Goal: Information Seeking & Learning: Learn about a topic

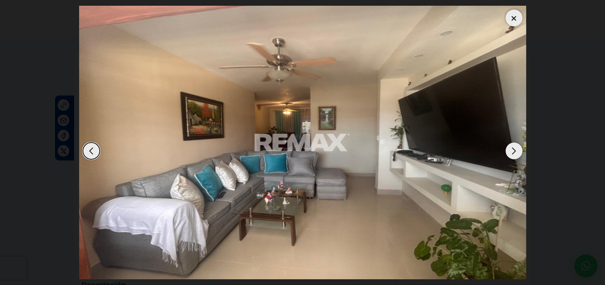
click at [516, 10] on div at bounding box center [514, 18] width 17 height 17
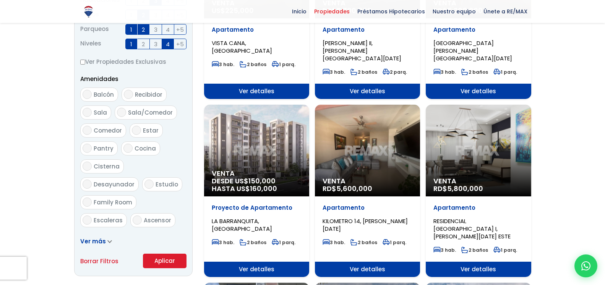
scroll to position [234, 0]
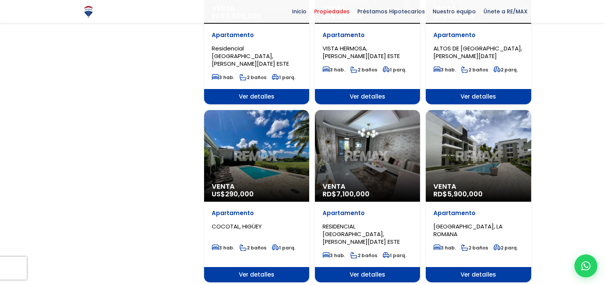
scroll to position [546, 0]
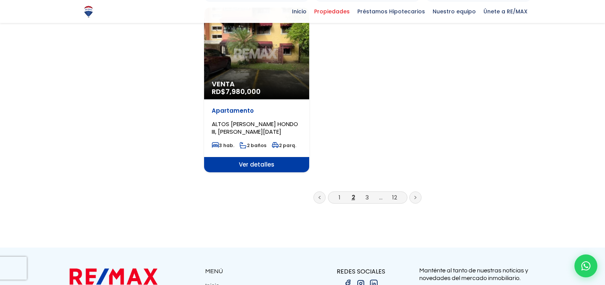
scroll to position [975, 0]
click at [366, 193] on link "3" at bounding box center [366, 197] width 3 height 8
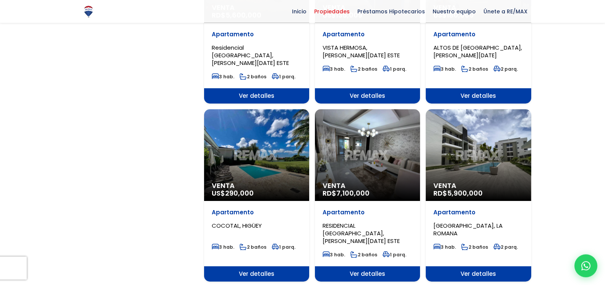
scroll to position [702, 0]
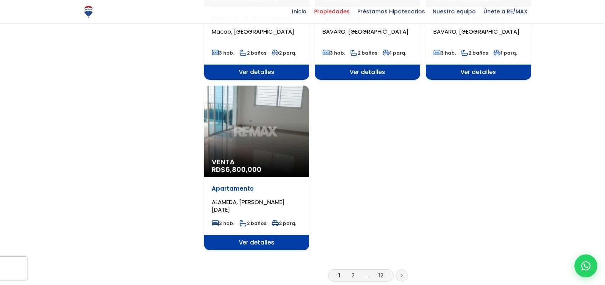
scroll to position [780, 0]
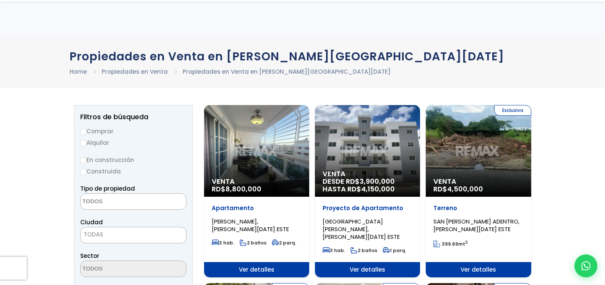
select select
